Goal: Information Seeking & Learning: Learn about a topic

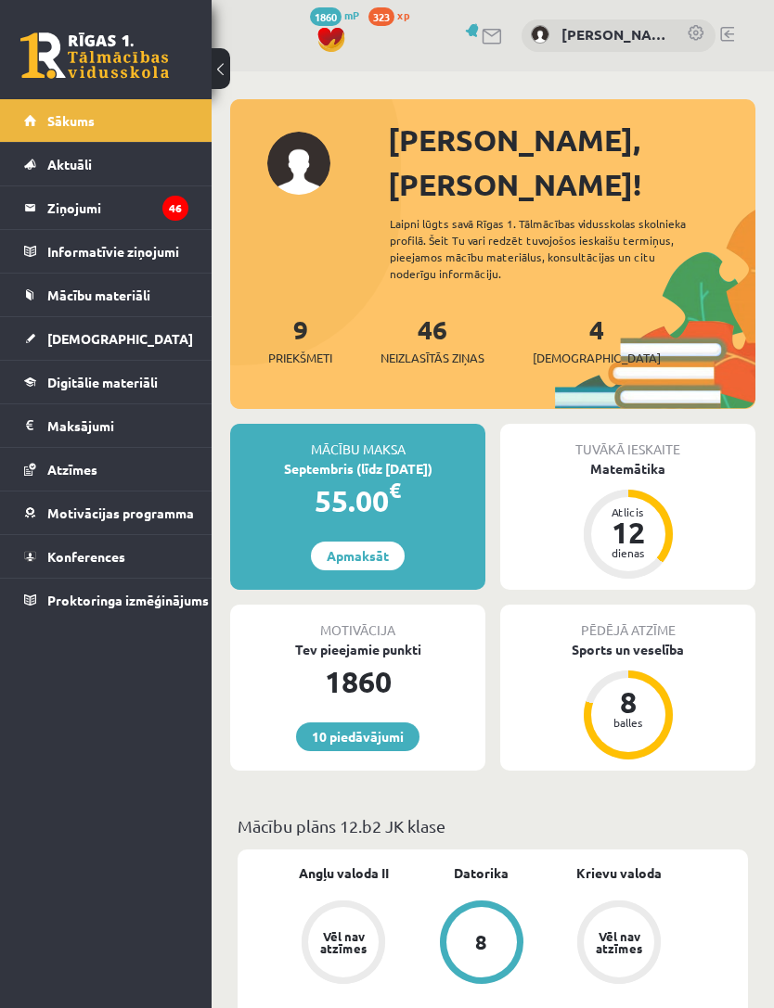
click at [328, 542] on link "Apmaksāt" at bounding box center [358, 556] width 94 height 29
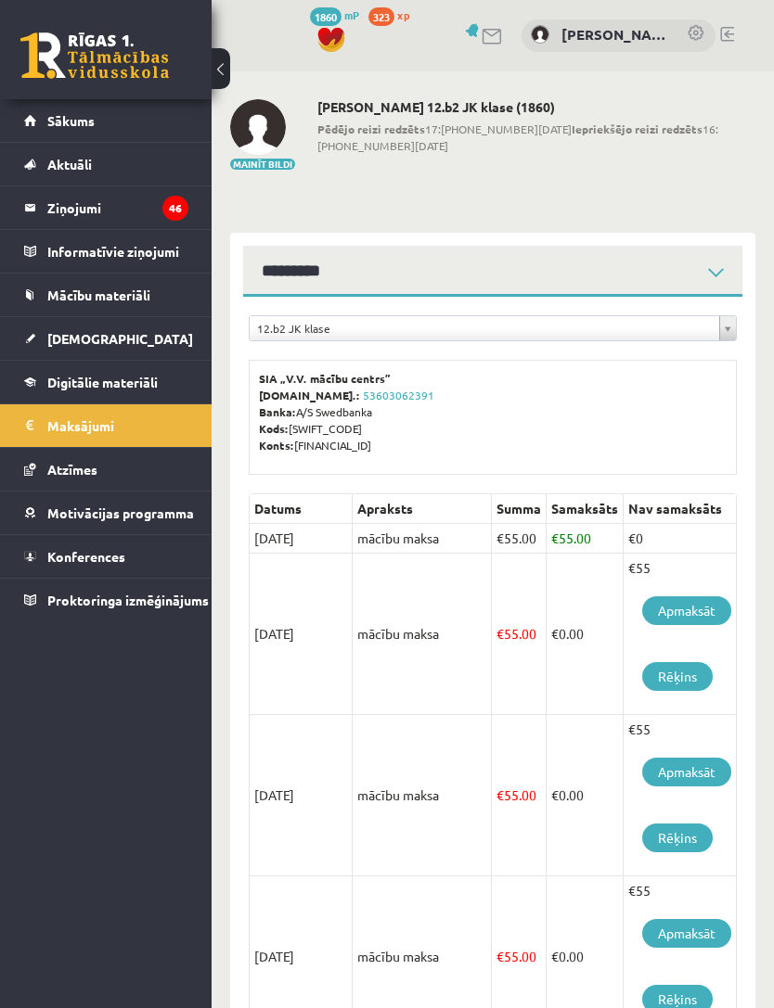
click at [404, 992] on td "mācību maksa" at bounding box center [421, 957] width 139 height 161
click at [86, 324] on link "[DEMOGRAPHIC_DATA]" at bounding box center [106, 338] width 164 height 43
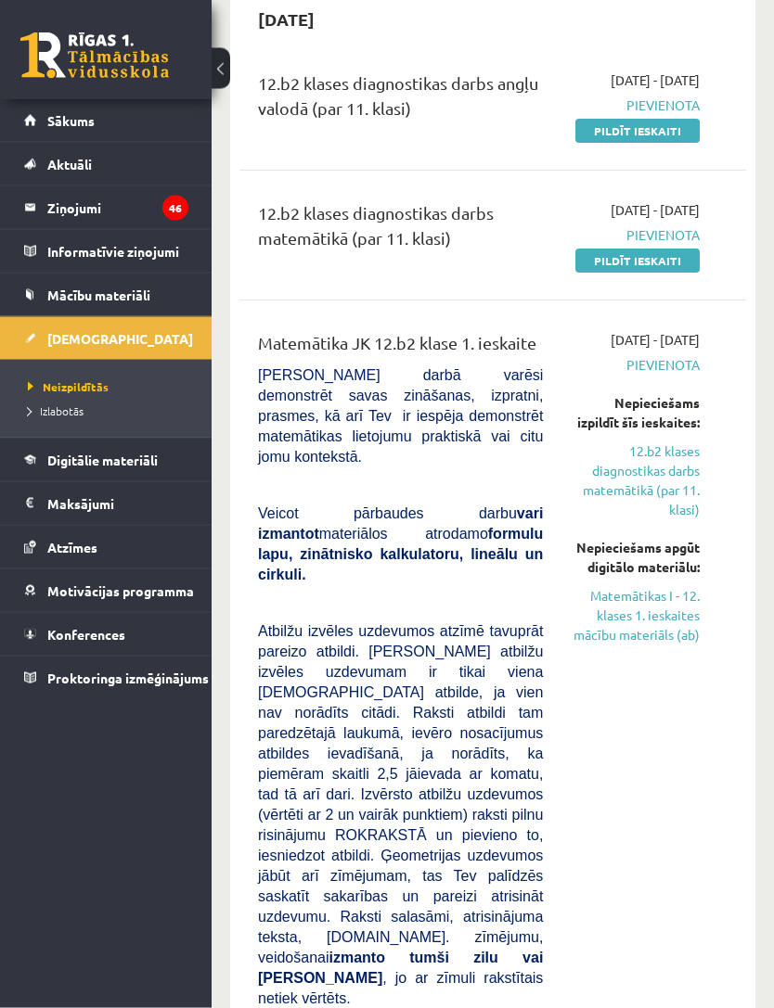
scroll to position [199, 0]
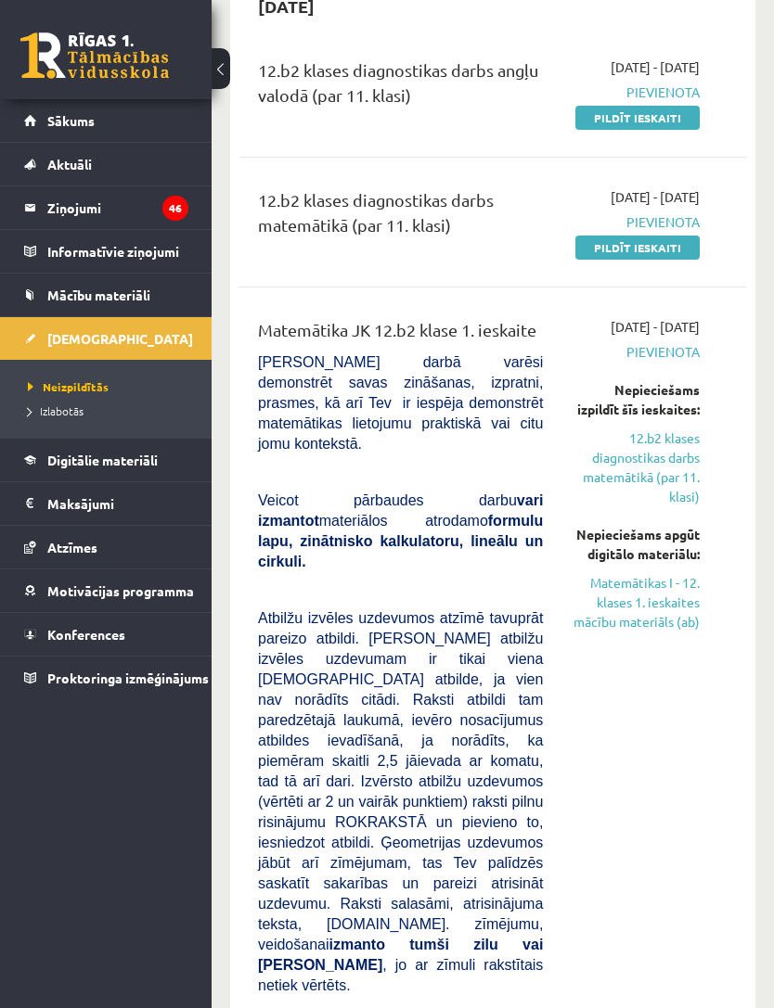
click at [669, 632] on link "Matemātikas I - 12. klases 1. ieskaites mācību materiāls (ab)" at bounding box center [634, 602] width 129 height 58
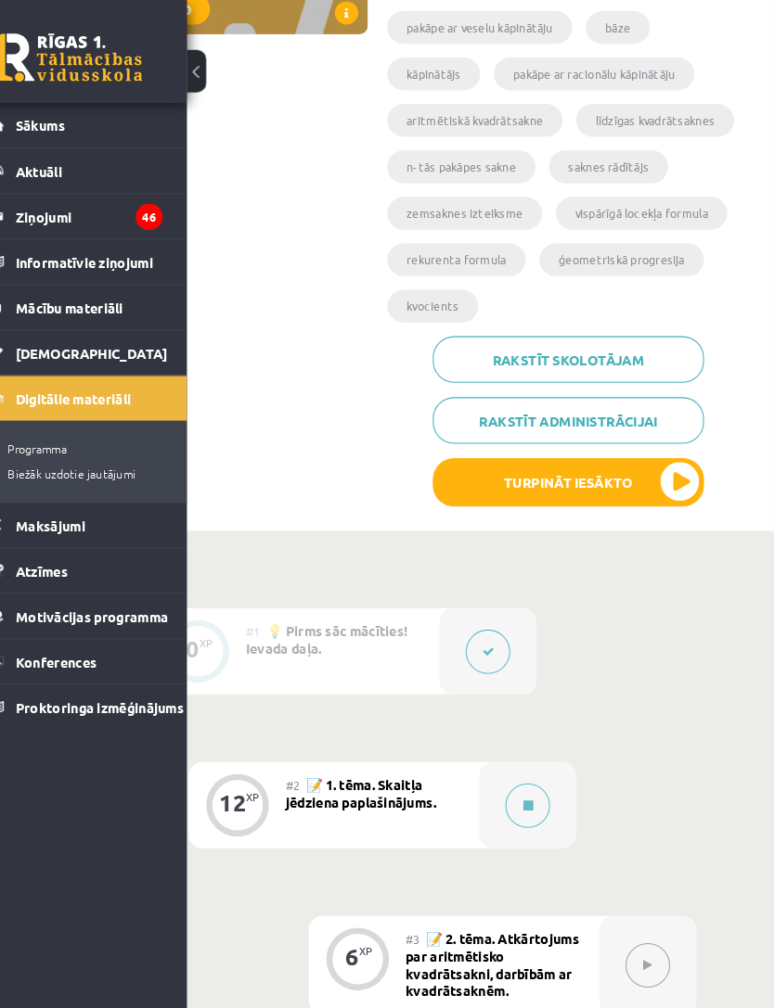
scroll to position [352, 113]
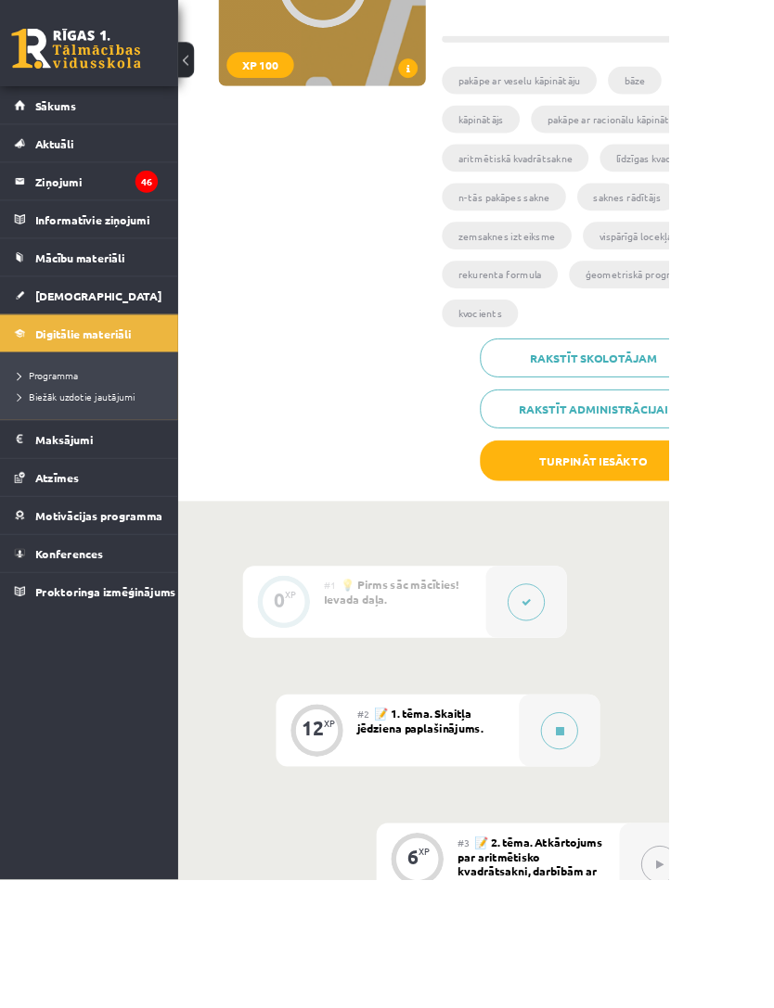
scroll to position [275, 0]
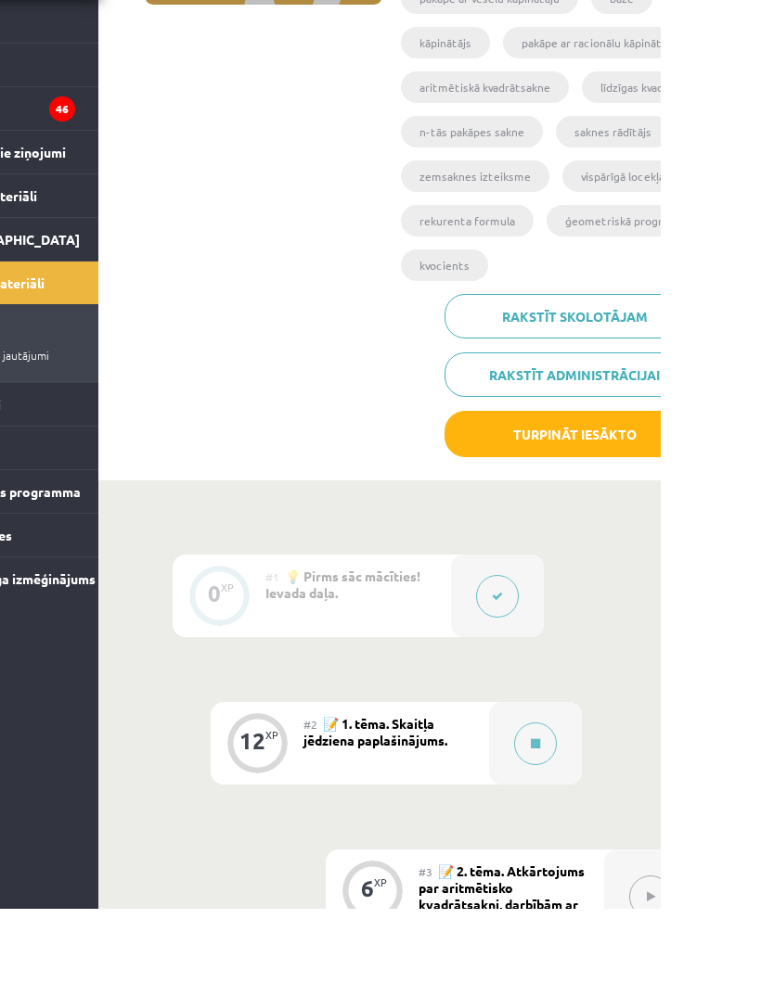
click at [672, 510] on button "Turpināt iesākto" at bounding box center [687, 533] width 260 height 46
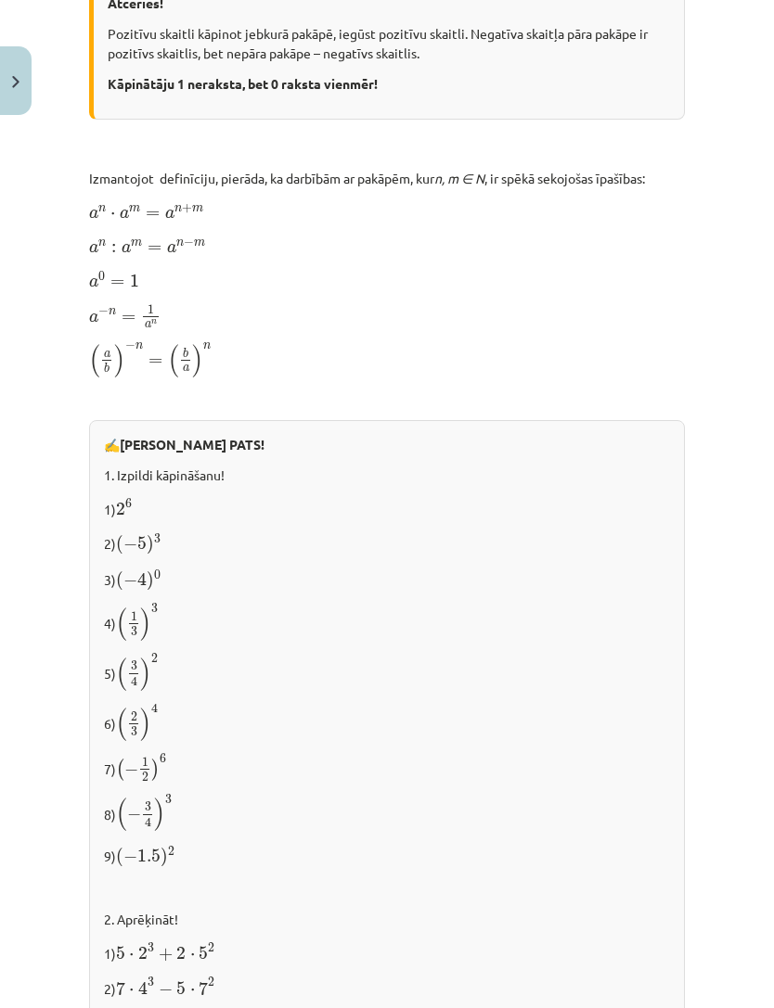
scroll to position [1214, 0]
